Goal: Check status: Check status

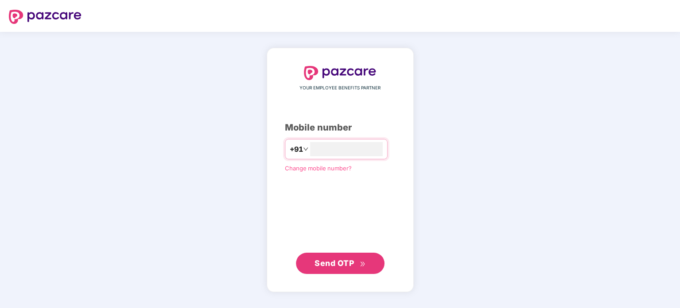
type input "**********"
click at [356, 265] on span "Send OTP" at bounding box center [340, 263] width 51 height 12
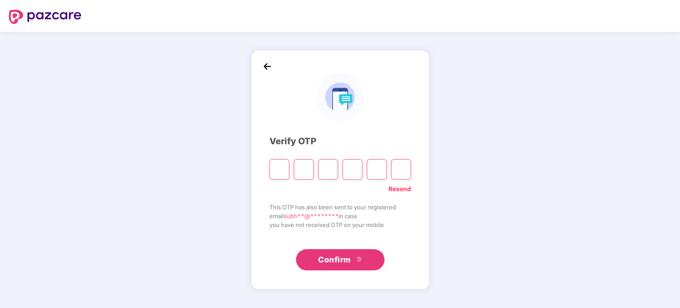
paste input "*"
type input "*"
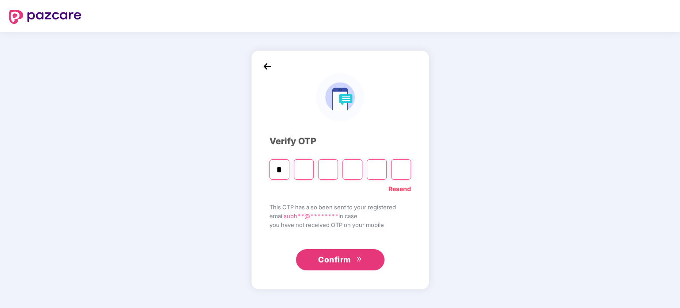
type input "*"
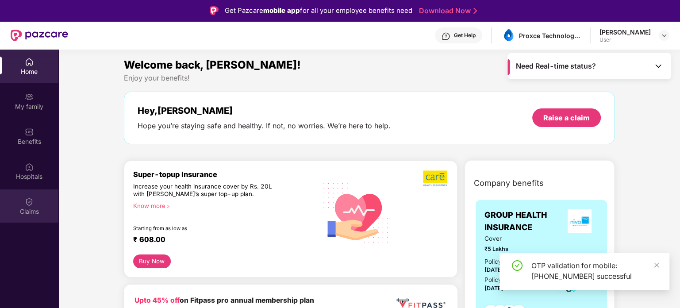
click at [36, 203] on div "Claims" at bounding box center [29, 205] width 58 height 33
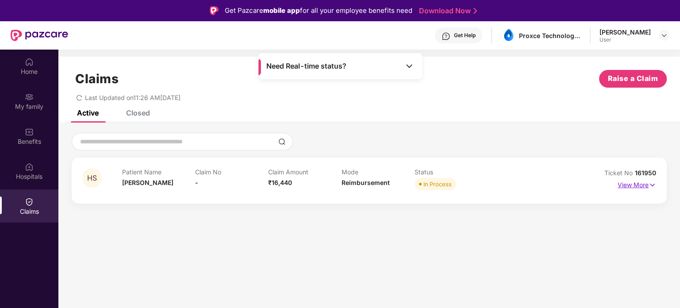
click at [633, 185] on p "View More" at bounding box center [637, 184] width 38 height 12
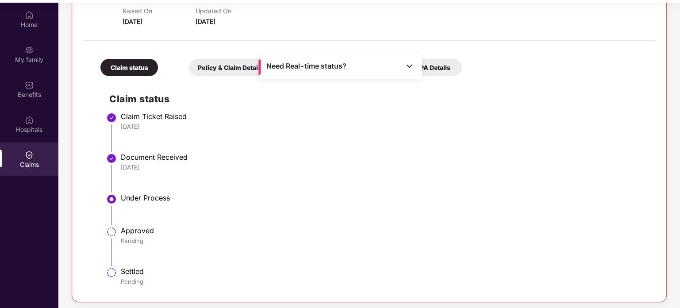
scroll to position [50, 0]
